Goal: Task Accomplishment & Management: Complete application form

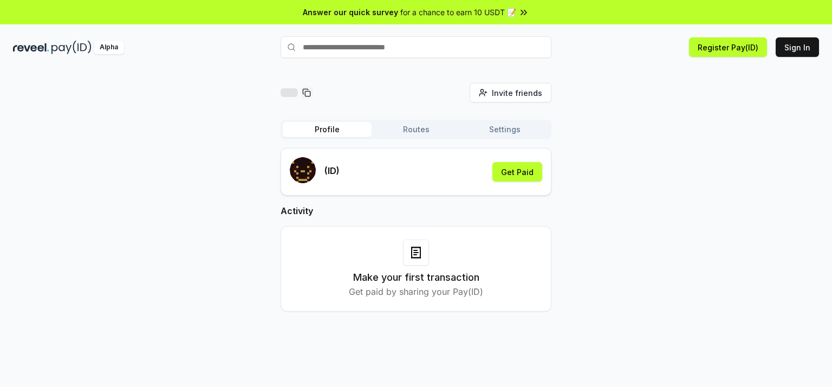
click at [659, 119] on div "Invite friends Invite Profile Routes Settings (ID) Get Paid Activity Make your …" at bounding box center [416, 206] width 806 height 246
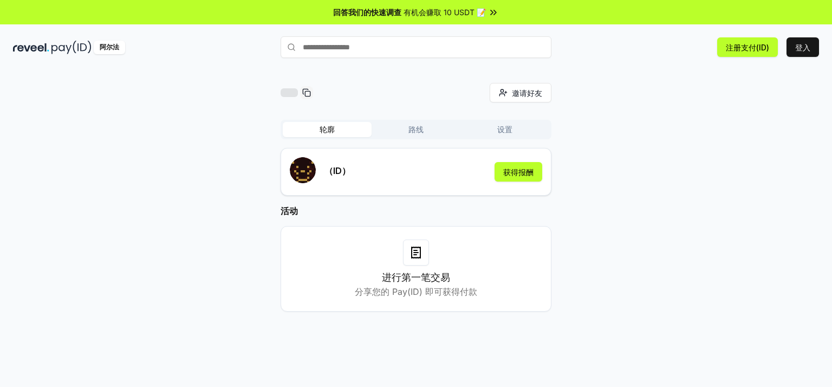
click at [624, 99] on div "邀请好友 邀请 轮廓 路线 设置 （ID） 获得报酬 活动 进行第一笔交易 分享您的 Pay(ID) 即可获得付款" at bounding box center [416, 206] width 806 height 246
click at [800, 43] on font "登入" at bounding box center [802, 47] width 15 height 9
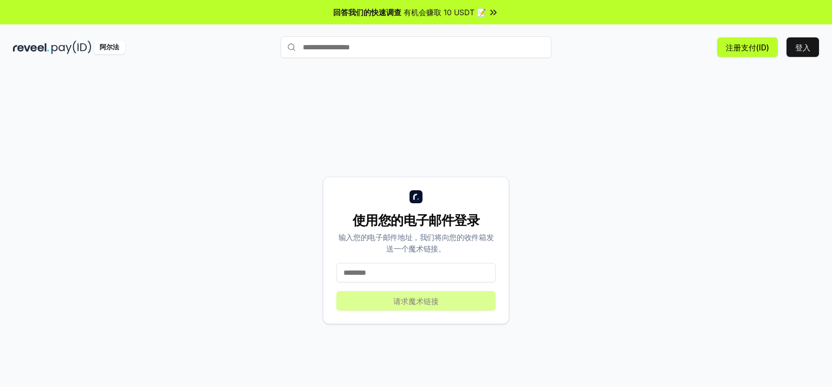
click at [399, 267] on input at bounding box center [415, 273] width 159 height 20
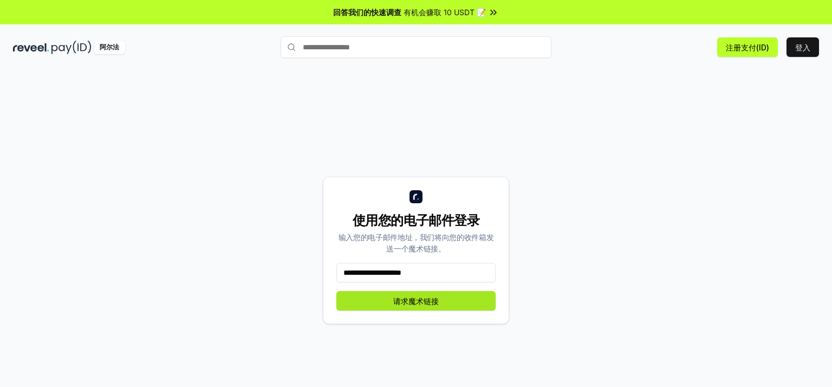
type input "**********"
click at [400, 299] on font "请求魔术链接" at bounding box center [416, 300] width 46 height 9
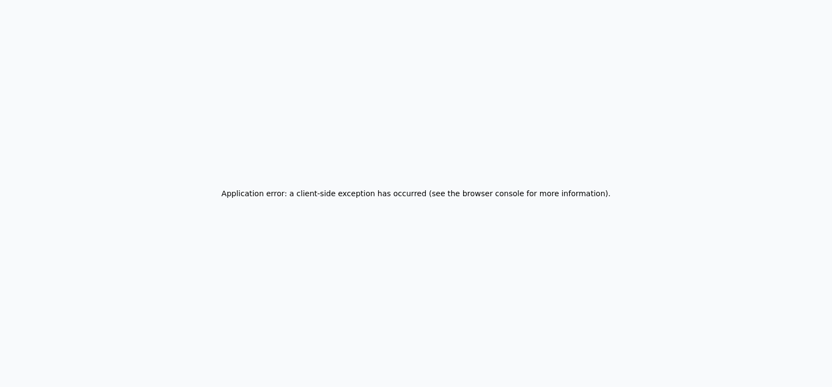
click at [336, 86] on div "Application error: a client-side exception has occurred (see the browser consol…" at bounding box center [416, 193] width 832 height 387
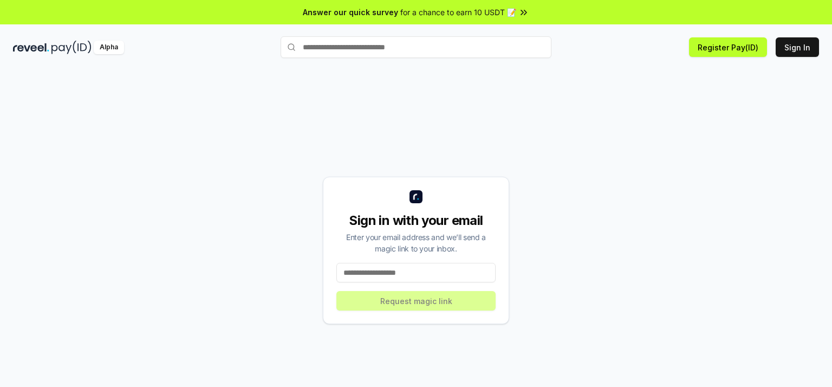
click at [436, 274] on input at bounding box center [415, 273] width 159 height 20
click at [436, 271] on input at bounding box center [415, 273] width 159 height 20
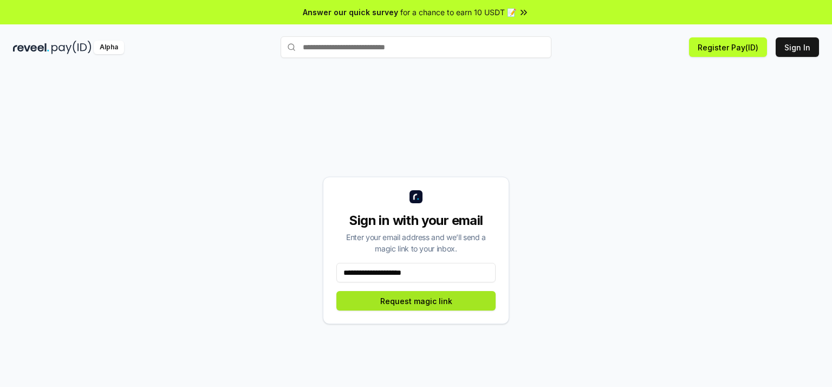
type input "**********"
click at [438, 293] on button "Request magic link" at bounding box center [415, 301] width 159 height 20
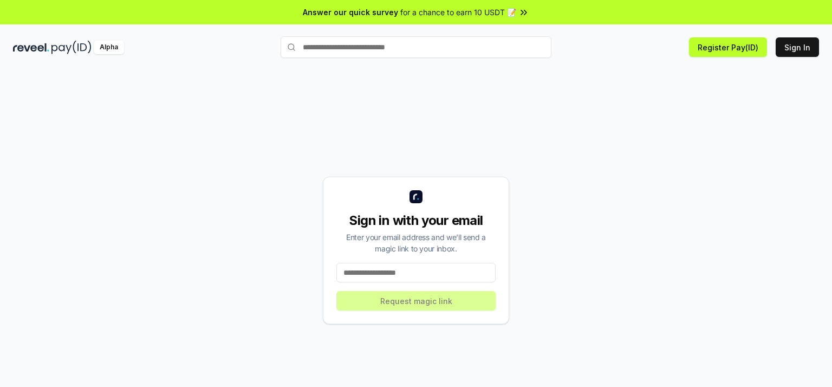
click at [423, 271] on input at bounding box center [415, 273] width 159 height 20
